Goal: Task Accomplishment & Management: Manage account settings

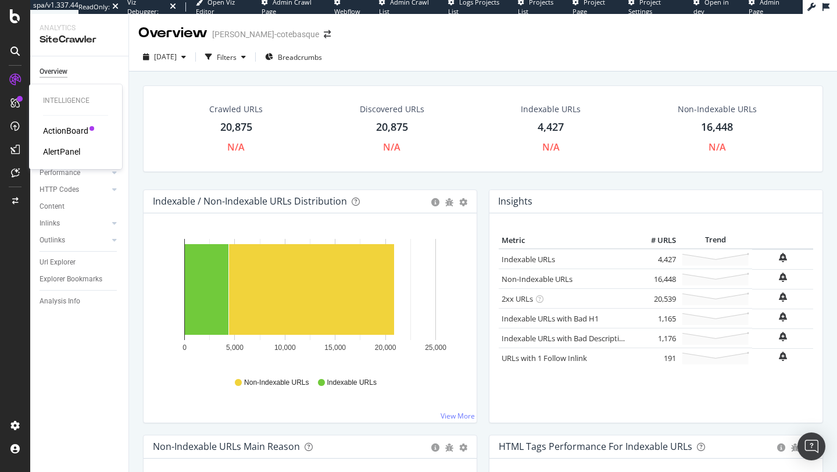
click at [65, 129] on div "ActionBoard" at bounding box center [65, 131] width 45 height 12
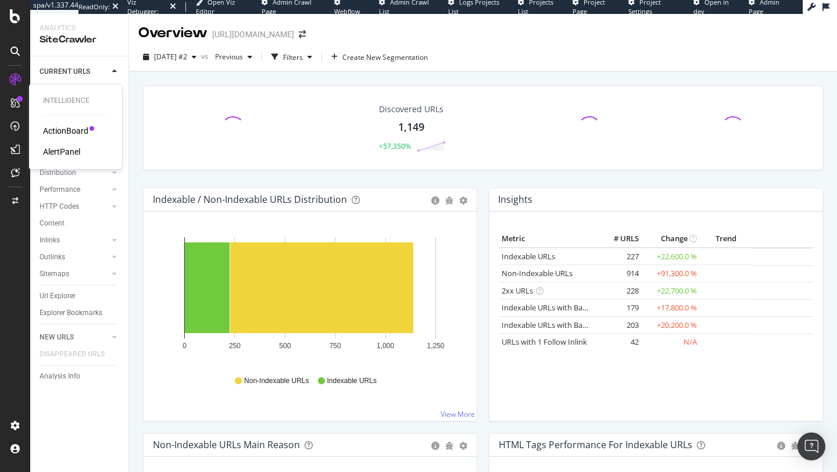
click at [63, 130] on div "ActionBoard" at bounding box center [65, 131] width 45 height 12
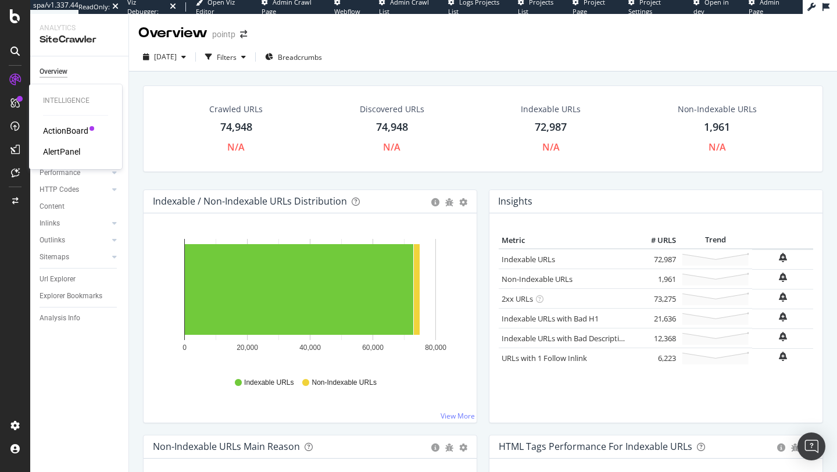
click at [71, 126] on div "ActionBoard" at bounding box center [65, 131] width 45 height 12
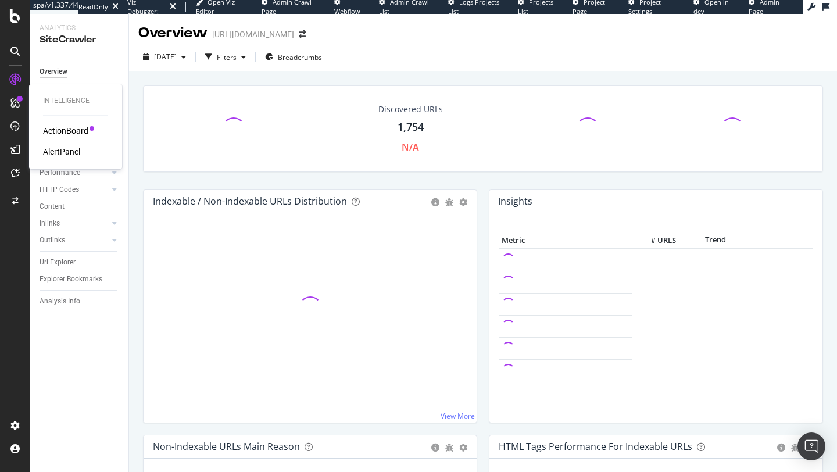
click at [59, 127] on div "ActionBoard" at bounding box center [65, 131] width 45 height 12
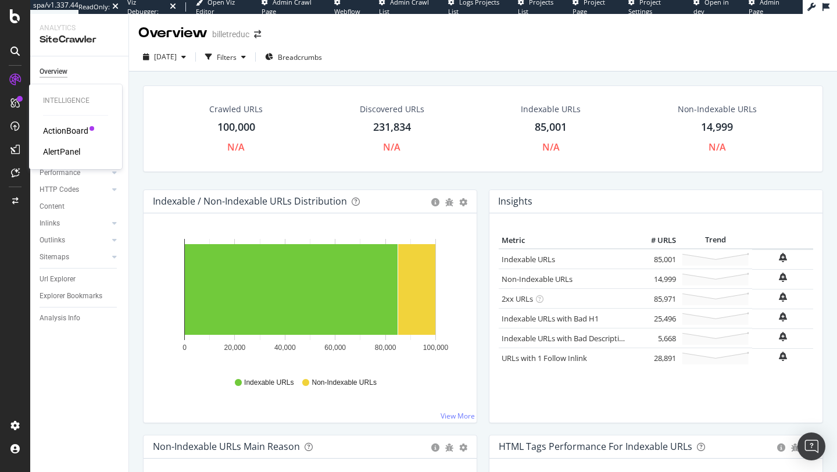
click at [45, 129] on div "ActionBoard" at bounding box center [65, 131] width 45 height 12
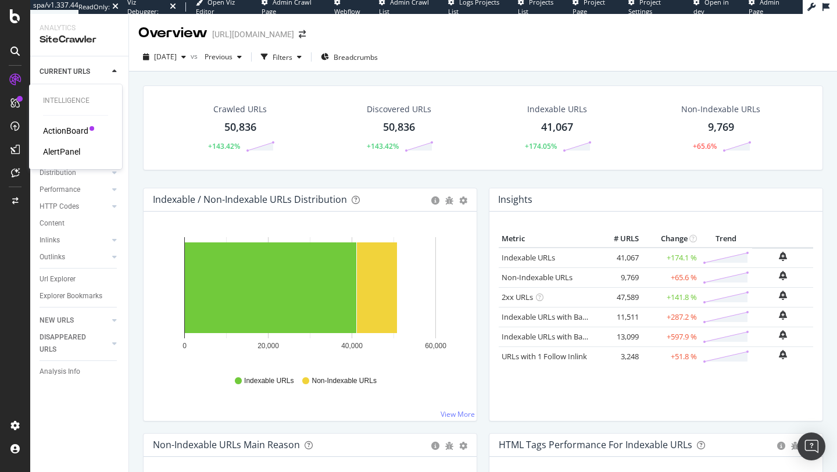
click at [59, 134] on div "ActionBoard" at bounding box center [65, 131] width 45 height 12
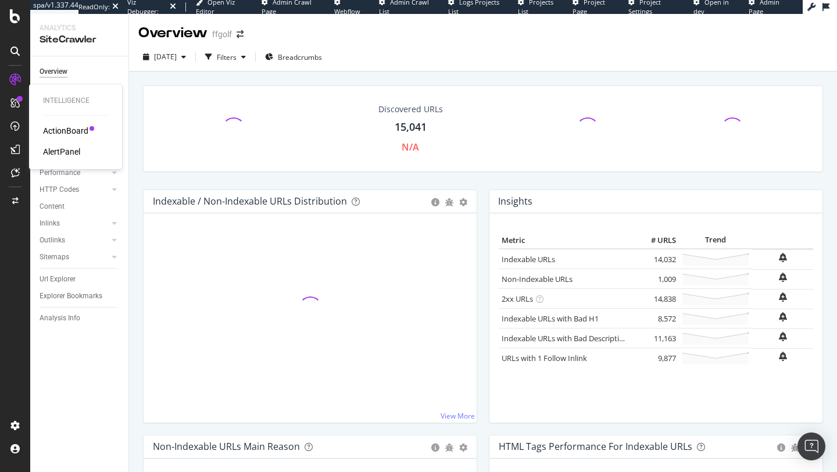
click at [60, 140] on div "ActionBoard AlertPanel" at bounding box center [75, 141] width 65 height 33
click at [60, 139] on div "ActionBoard AlertPanel" at bounding box center [75, 141] width 65 height 33
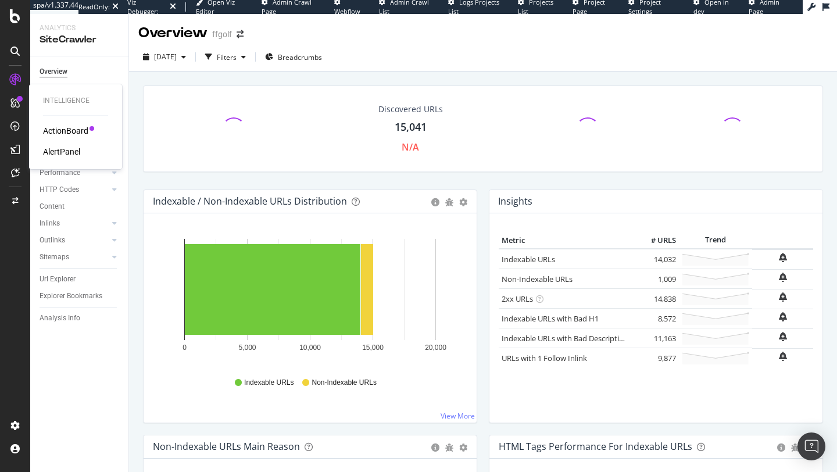
click at [66, 130] on div "ActionBoard" at bounding box center [65, 131] width 45 height 12
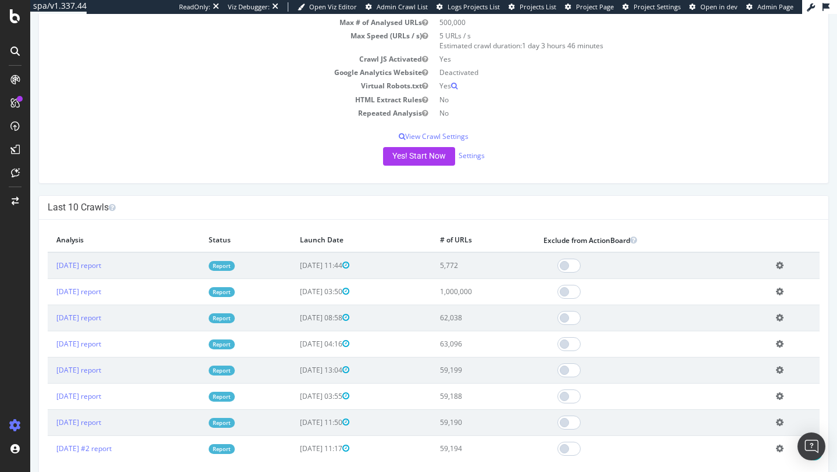
scroll to position [137, 0]
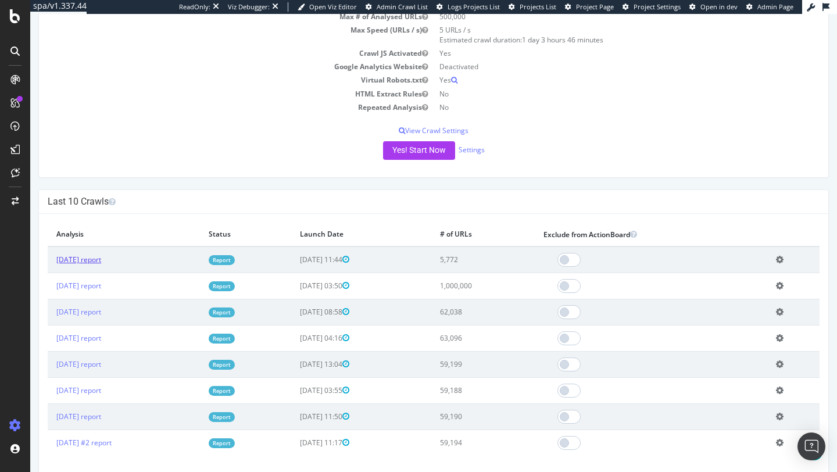
click at [101, 257] on link "2025 Sep. 24th report" at bounding box center [78, 260] width 45 height 10
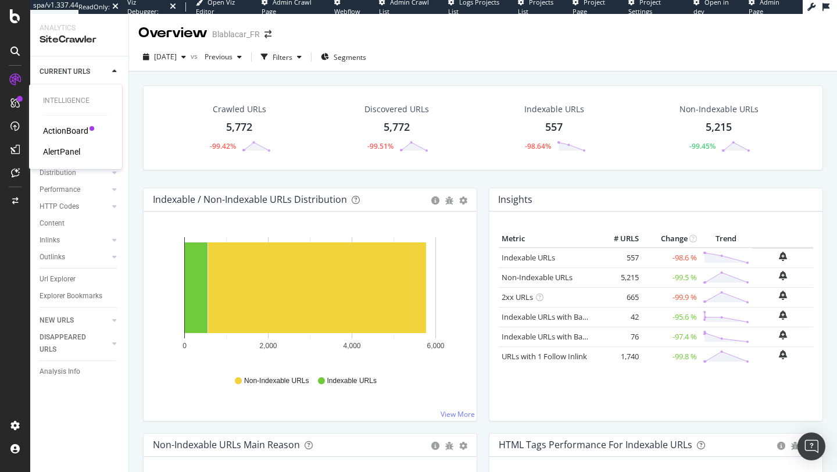
click at [55, 133] on div "ActionBoard" at bounding box center [65, 131] width 45 height 12
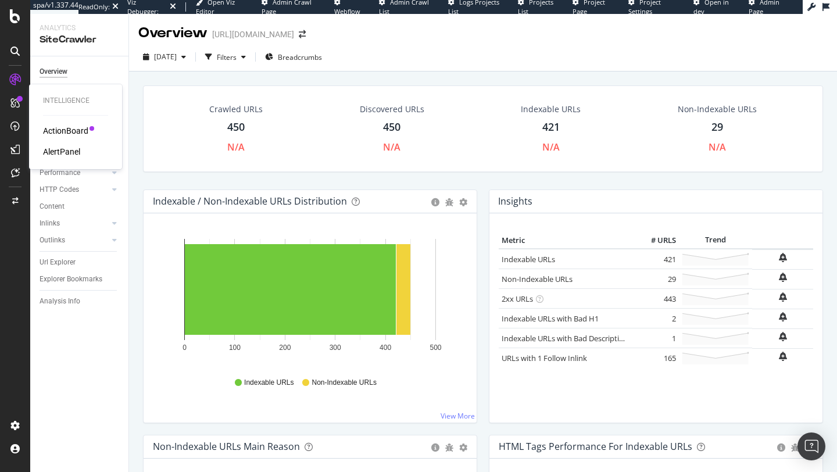
click at [73, 129] on div "ActionBoard" at bounding box center [65, 131] width 45 height 12
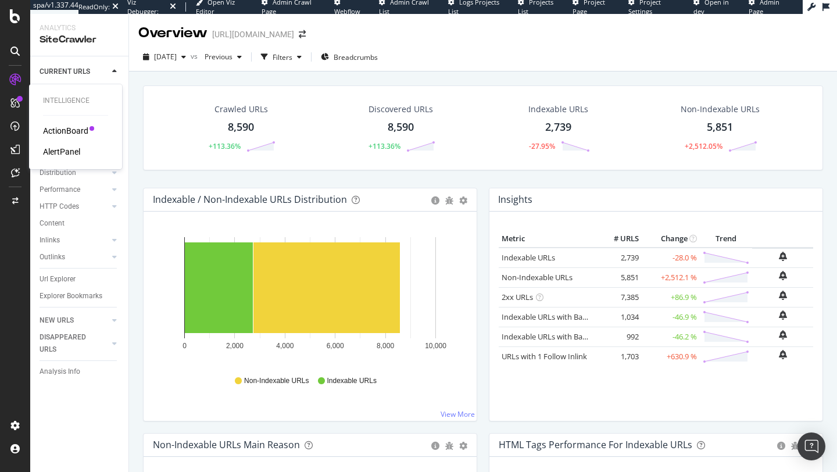
click at [63, 130] on div "ActionBoard" at bounding box center [65, 131] width 45 height 12
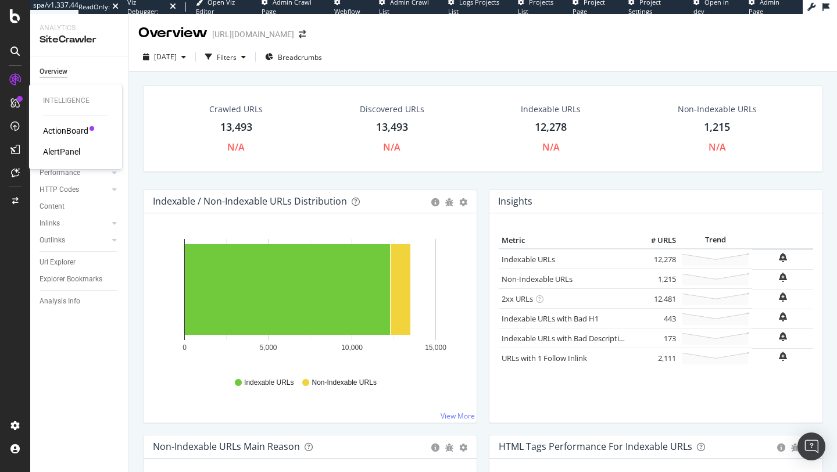
click at [55, 129] on div "ActionBoard" at bounding box center [65, 131] width 45 height 12
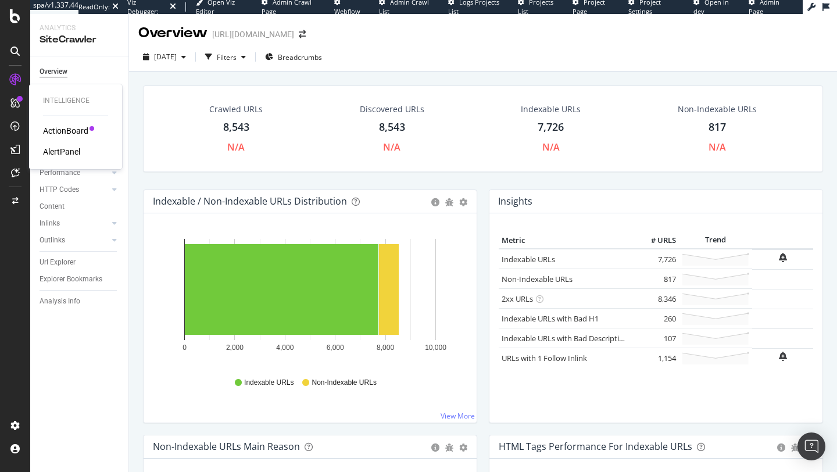
click at [70, 133] on div "ActionBoard" at bounding box center [65, 131] width 45 height 12
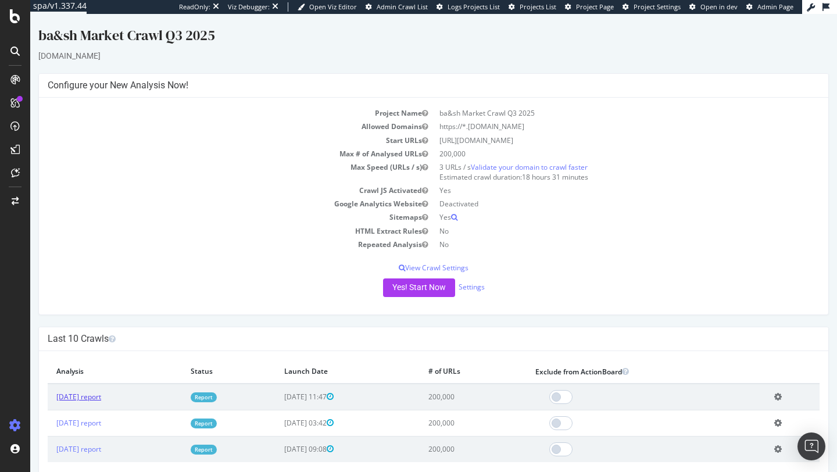
click at [101, 397] on link "[DATE] report" at bounding box center [78, 397] width 45 height 10
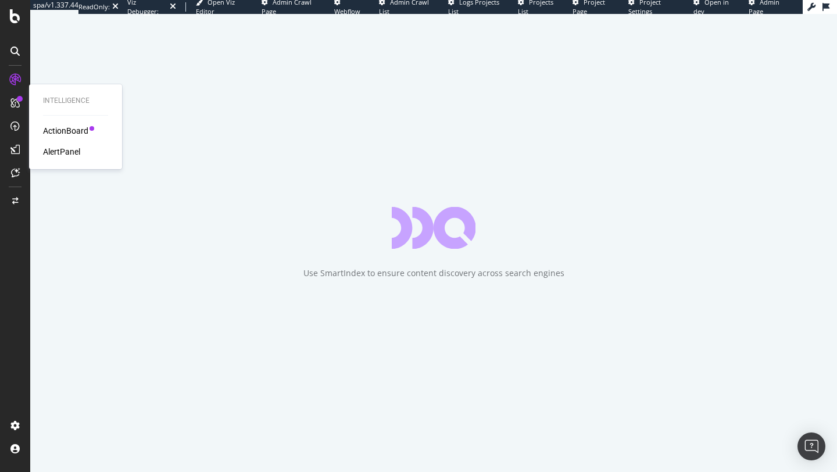
click at [69, 127] on div "ActionBoard" at bounding box center [65, 131] width 45 height 12
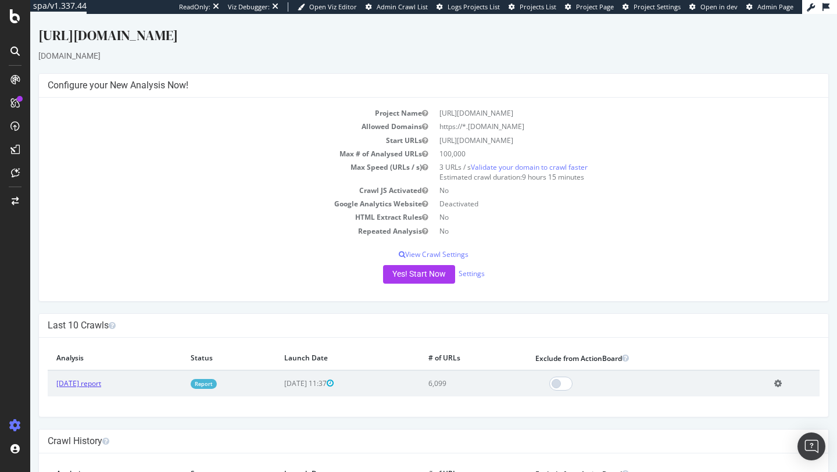
click at [101, 381] on link "[DATE] report" at bounding box center [78, 383] width 45 height 10
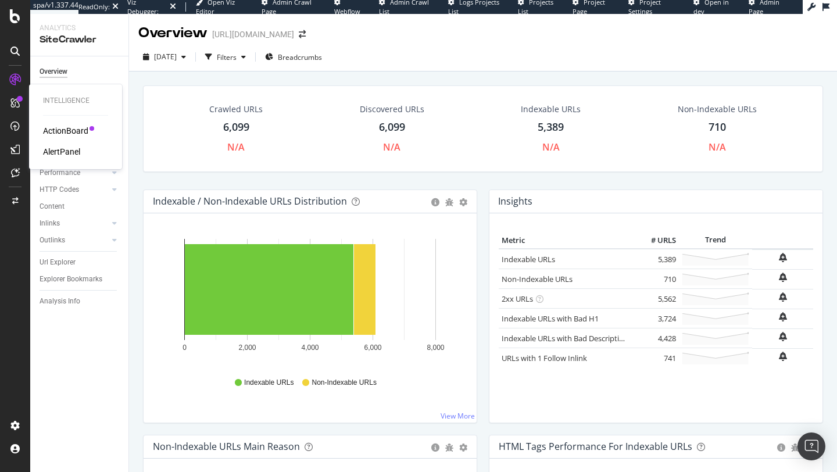
click at [65, 124] on div "Intelligence ActionBoard AlertPanel" at bounding box center [76, 127] width 84 height 80
click at [65, 127] on div "ActionBoard" at bounding box center [65, 131] width 45 height 12
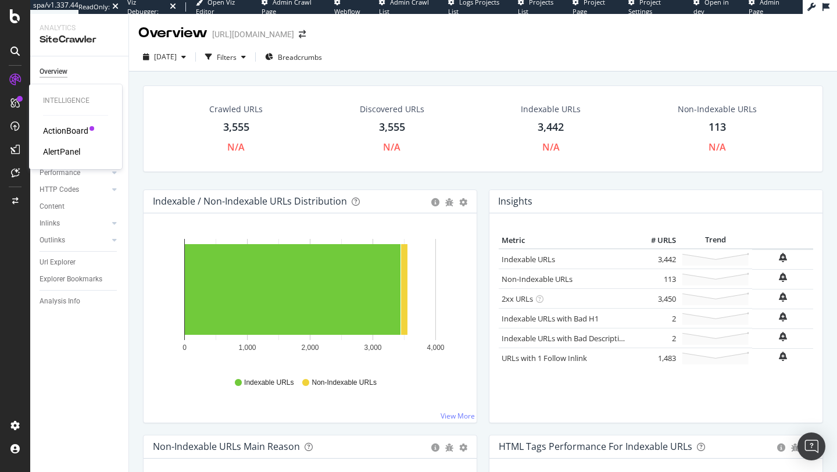
click at [69, 131] on div "ActionBoard" at bounding box center [65, 131] width 45 height 12
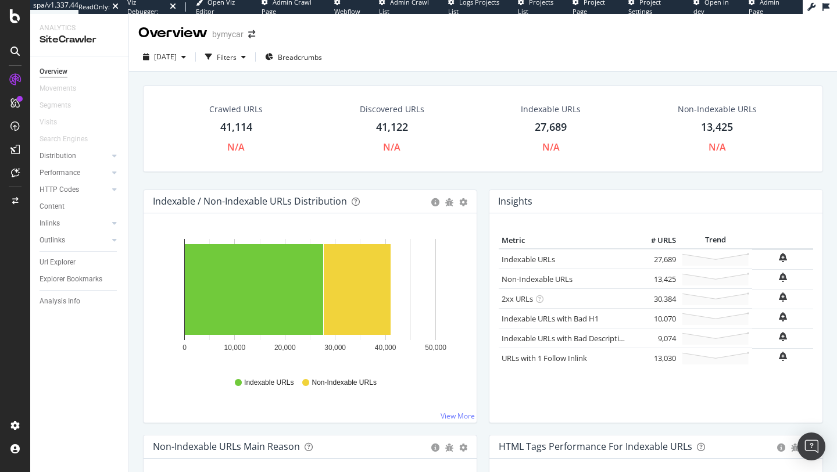
click at [14, 103] on icon at bounding box center [14, 102] width 9 height 9
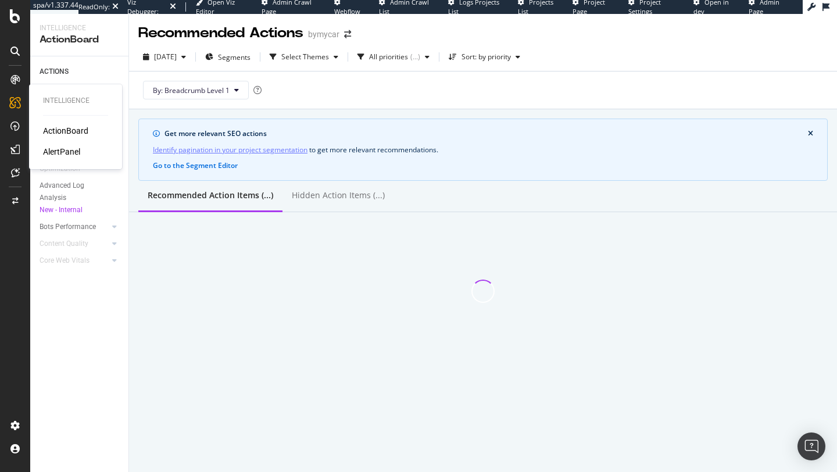
click at [65, 130] on div "ActionBoard" at bounding box center [65, 131] width 45 height 12
